Goal: Information Seeking & Learning: Learn about a topic

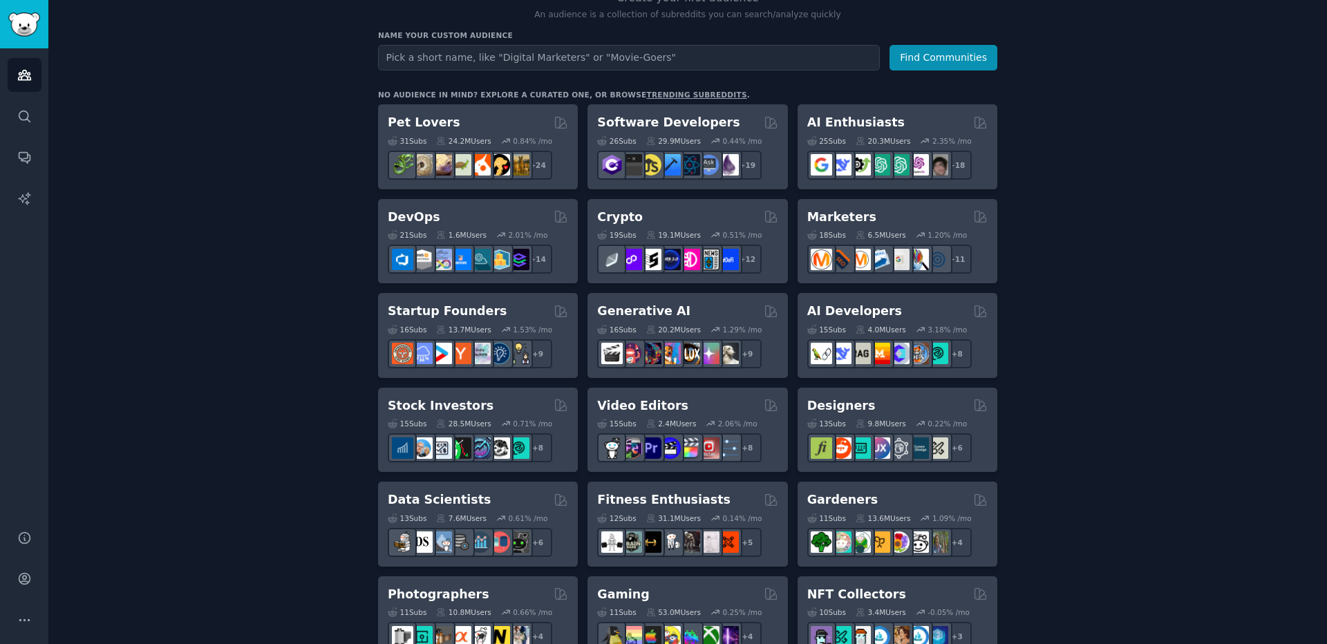
scroll to position [163, 0]
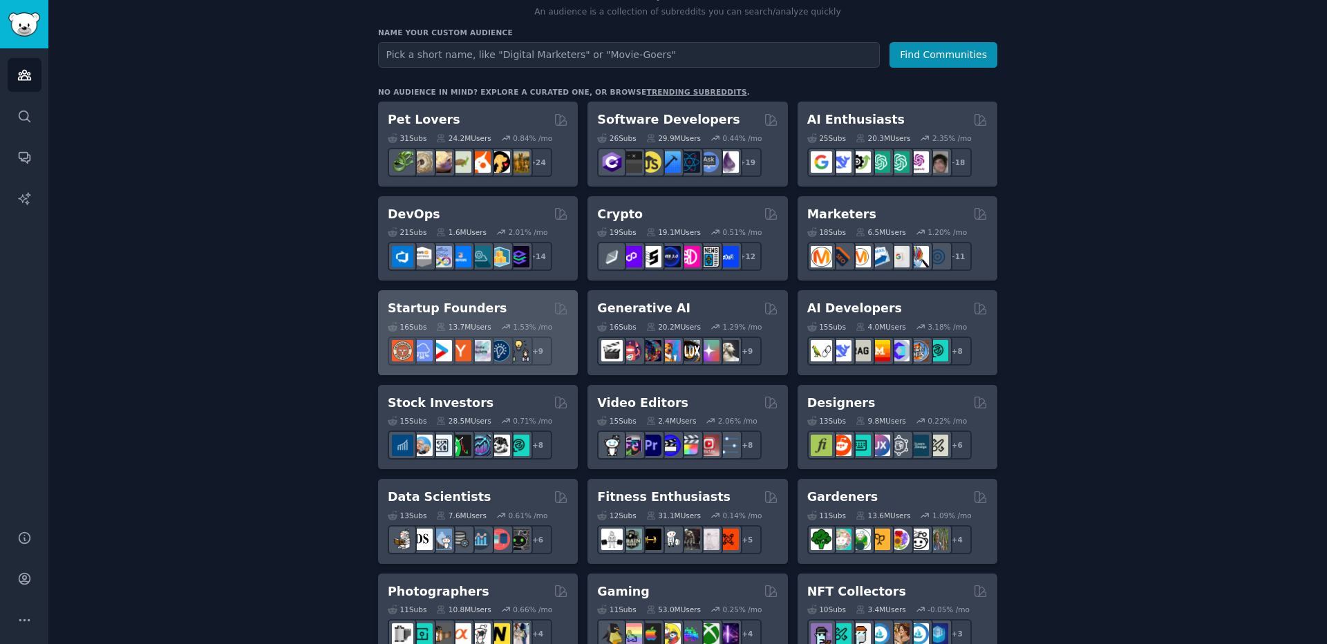
click at [446, 308] on h2 "Startup Founders" at bounding box center [447, 308] width 119 height 17
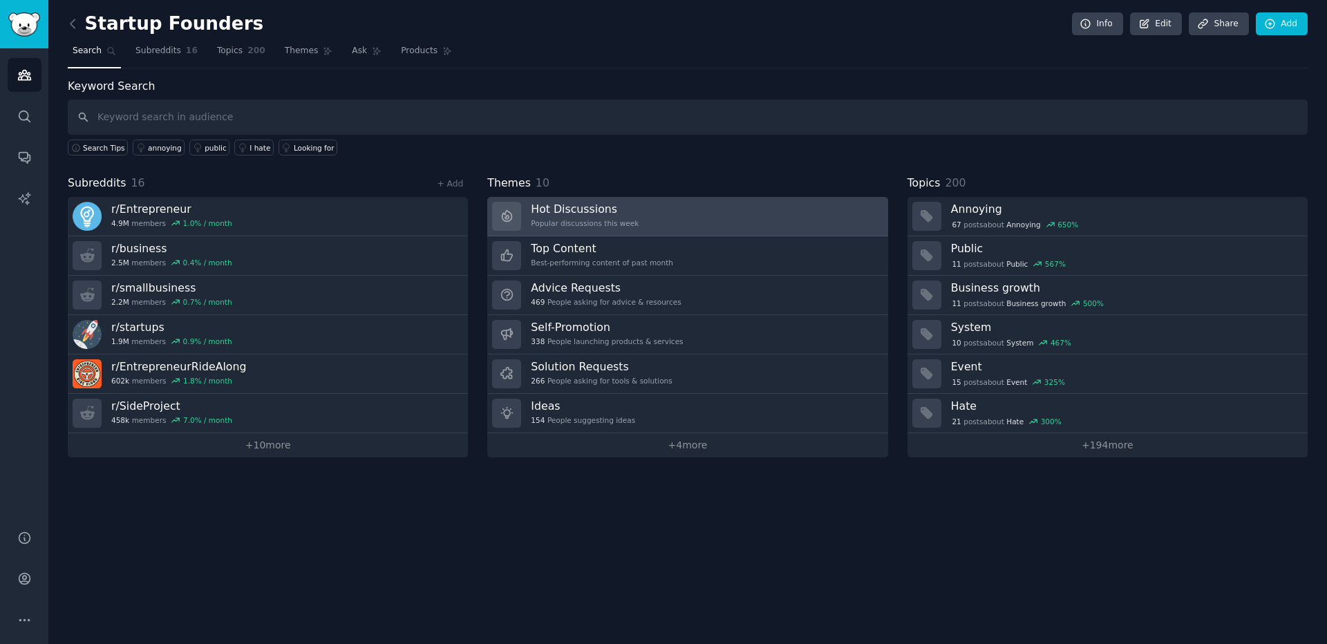
click at [673, 206] on link "Hot Discussions Popular discussions this week" at bounding box center [687, 216] width 400 height 39
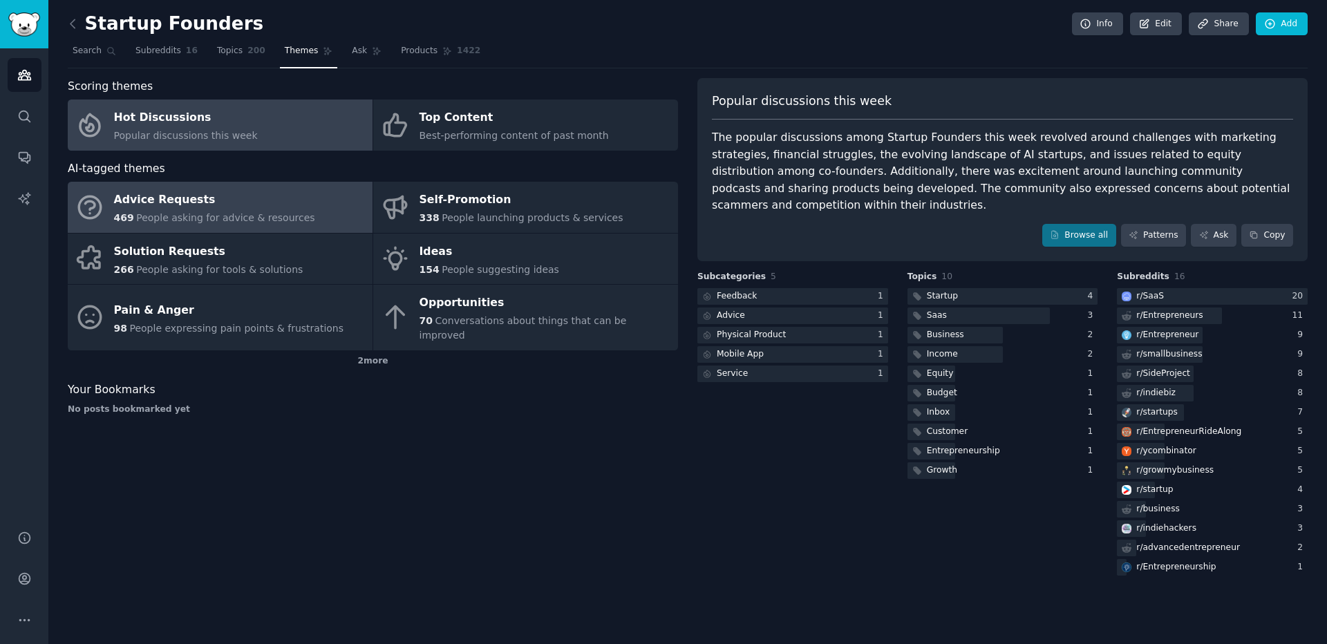
click at [179, 186] on link "Advice Requests 469 People asking for advice & resources" at bounding box center [220, 207] width 305 height 51
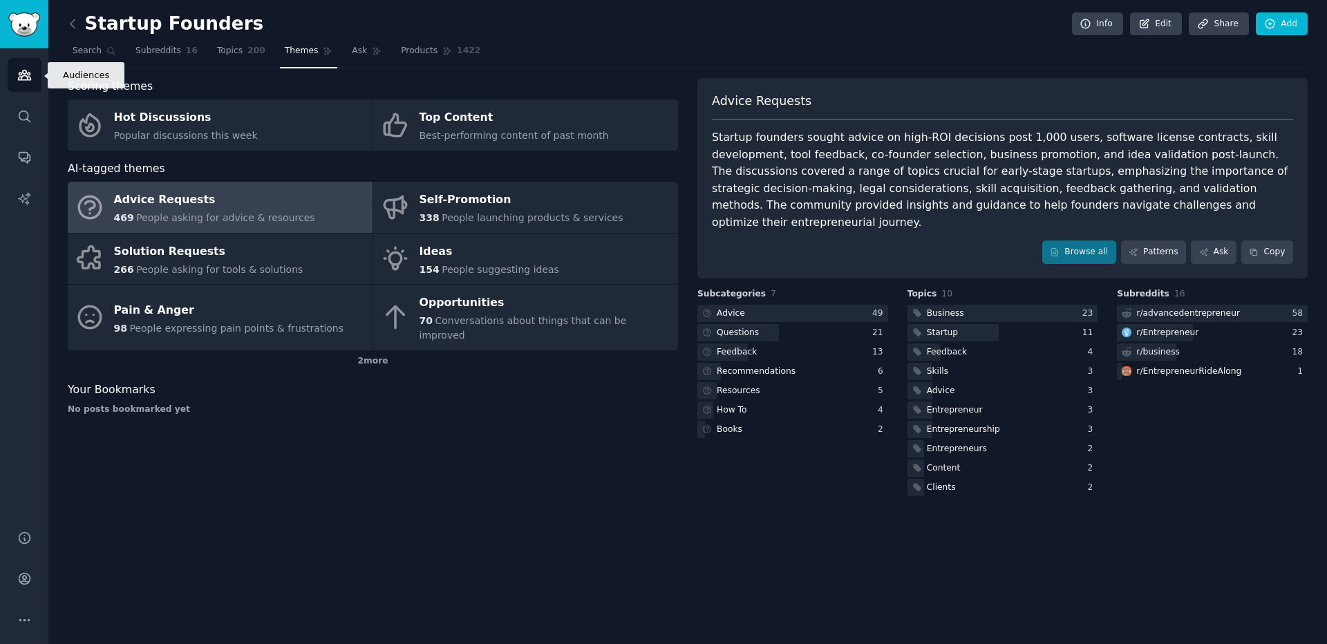
click at [19, 69] on icon "Sidebar" at bounding box center [24, 75] width 15 height 15
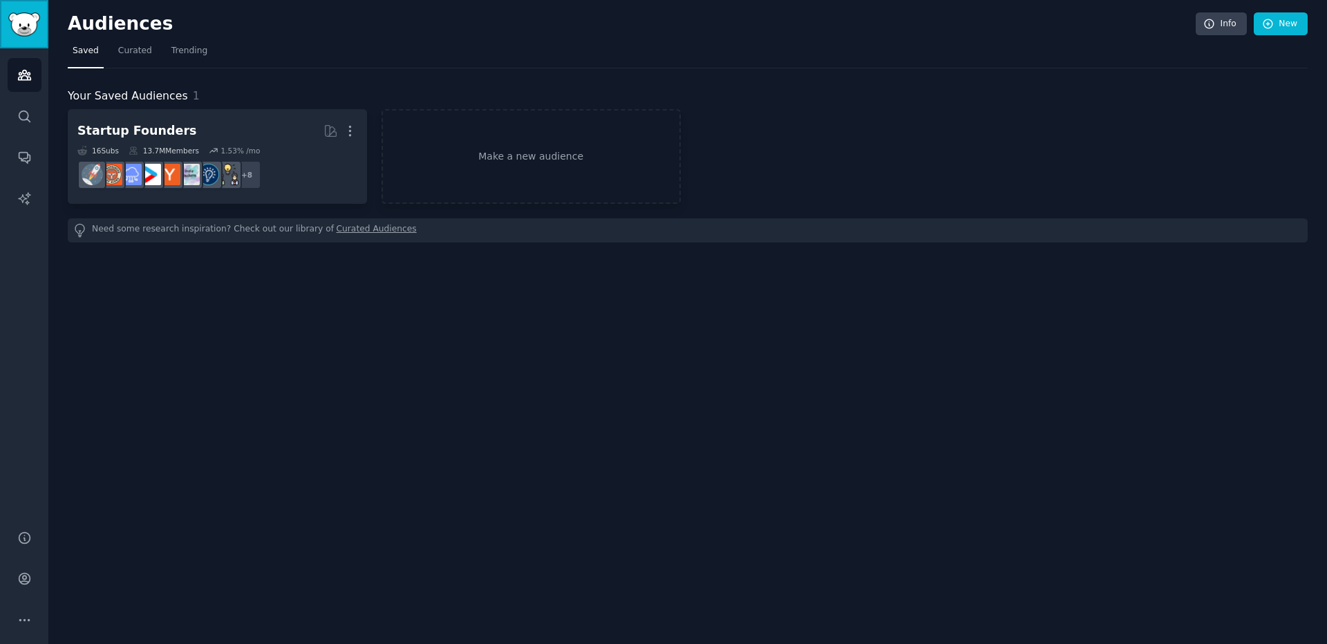
click at [21, 37] on link "Sidebar" at bounding box center [24, 24] width 48 height 48
click at [446, 183] on link "Make a new audience" at bounding box center [530, 156] width 299 height 95
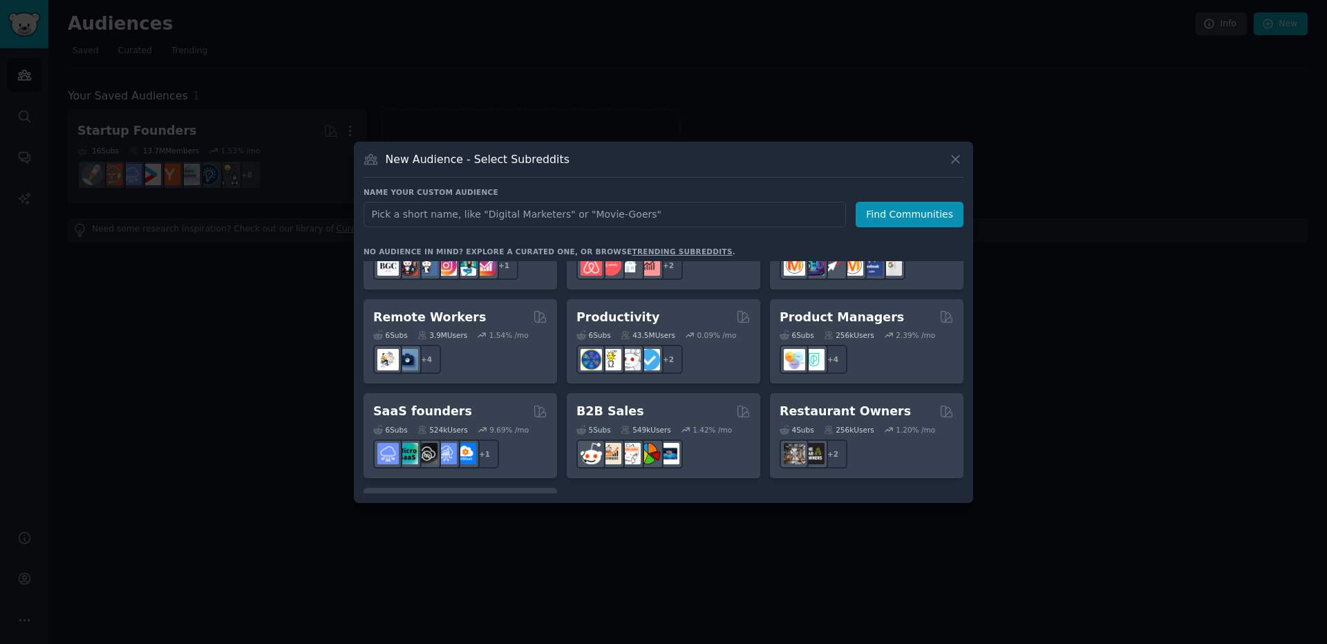
scroll to position [1079, 0]
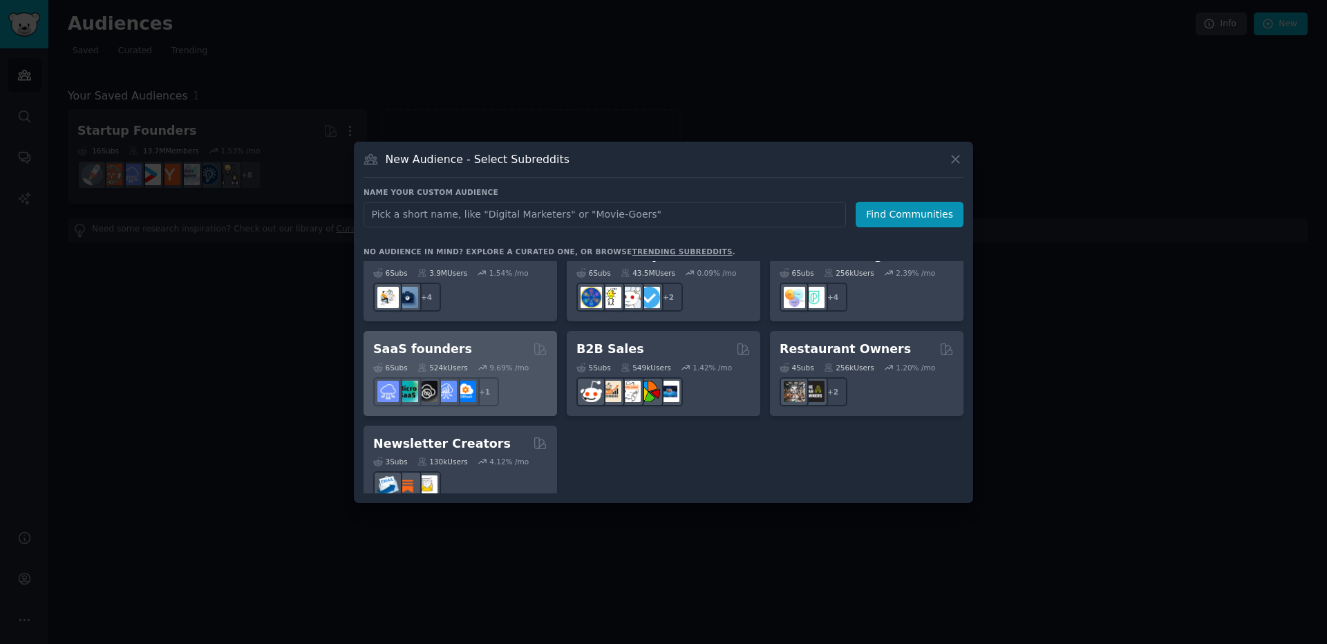
click at [470, 331] on div "SaaS founders 6 Sub s 524k Users 9.69 % /mo r/SaaS_Email_Marketing + 1" at bounding box center [459, 373] width 193 height 85
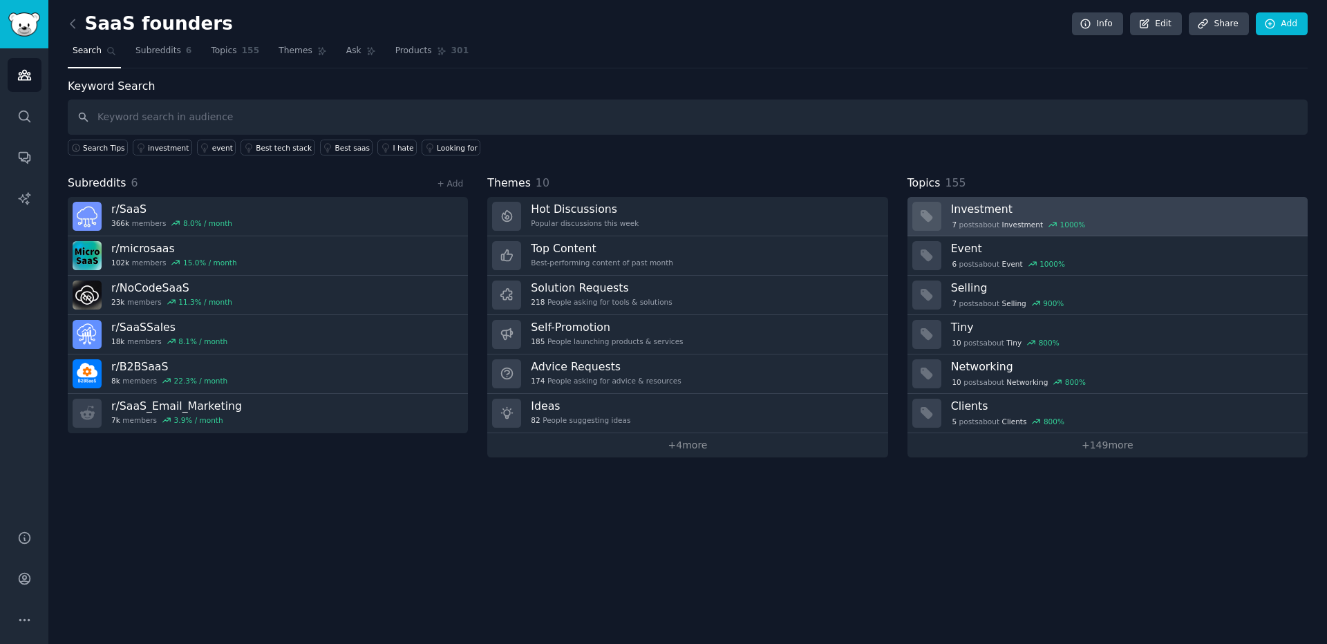
click at [1082, 202] on h3 "Investment" at bounding box center [1124, 209] width 347 height 15
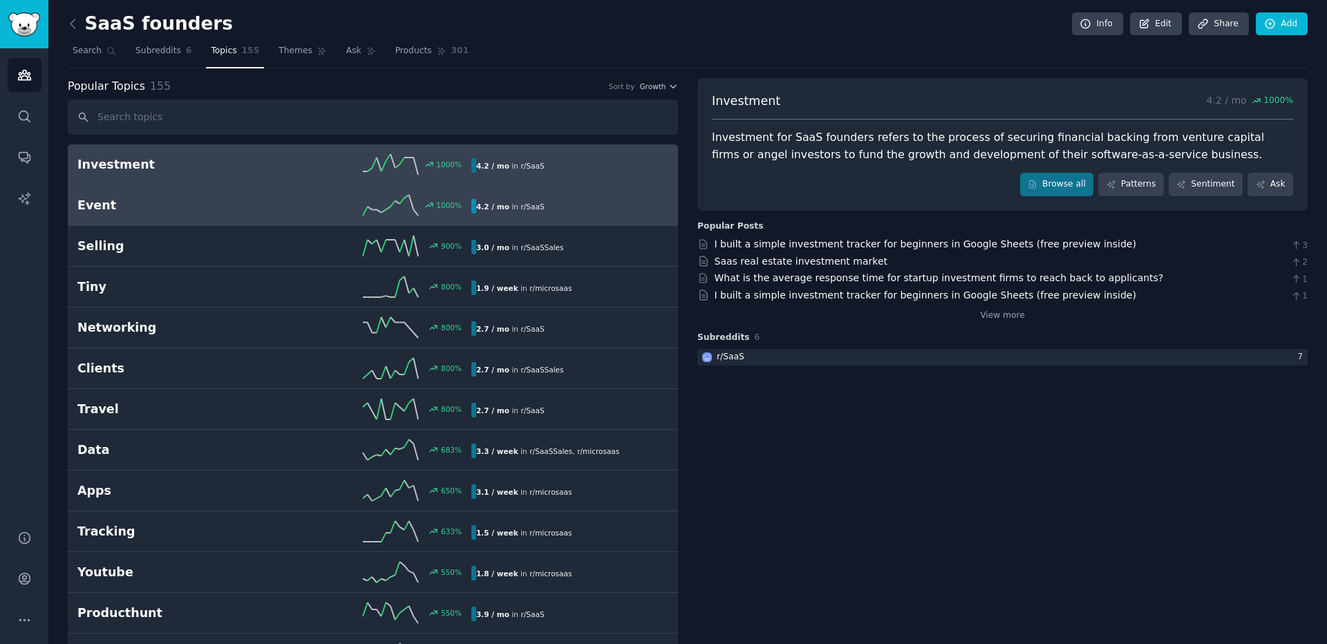
click at [297, 191] on link "Event 1000 % 4.2 / mo in r/ SaaS" at bounding box center [373, 205] width 610 height 41
